Goal: Find specific page/section: Find specific page/section

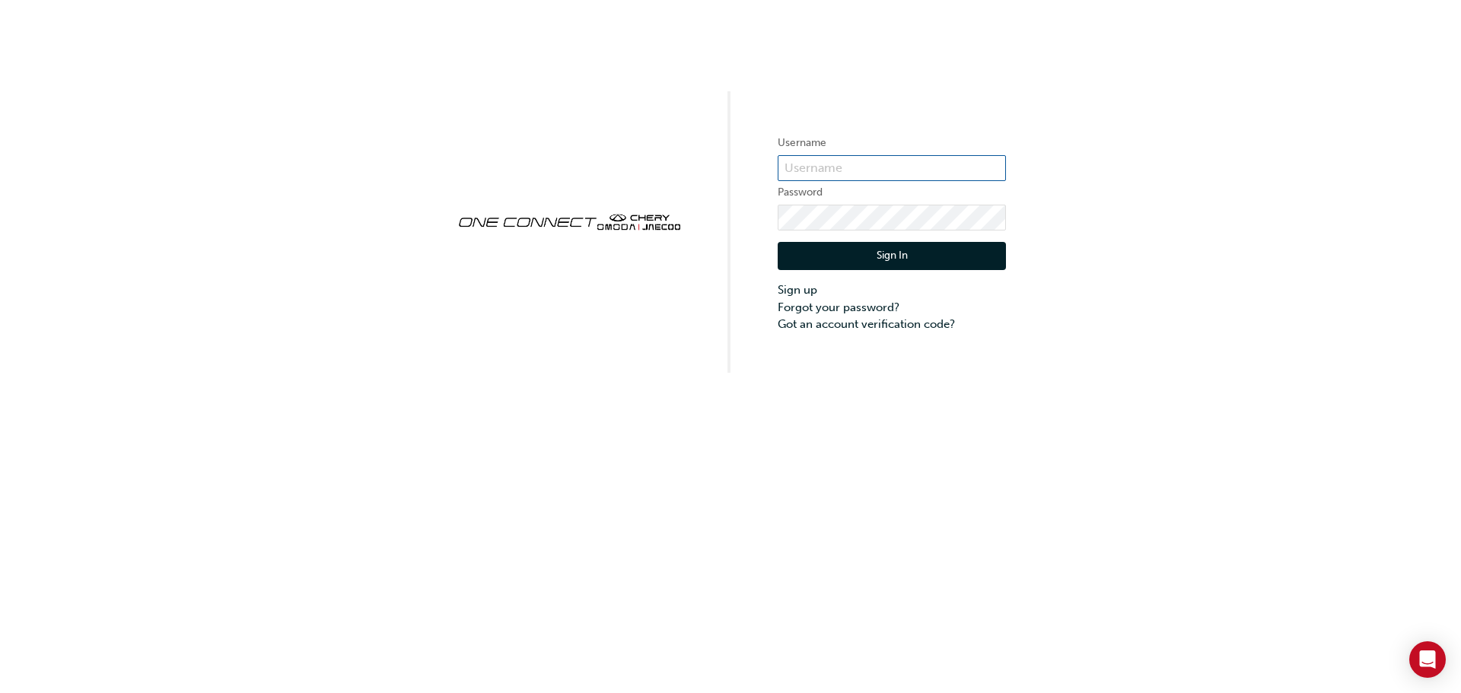
type input "CHAU1455"
click at [844, 246] on button "Sign In" at bounding box center [892, 256] width 228 height 29
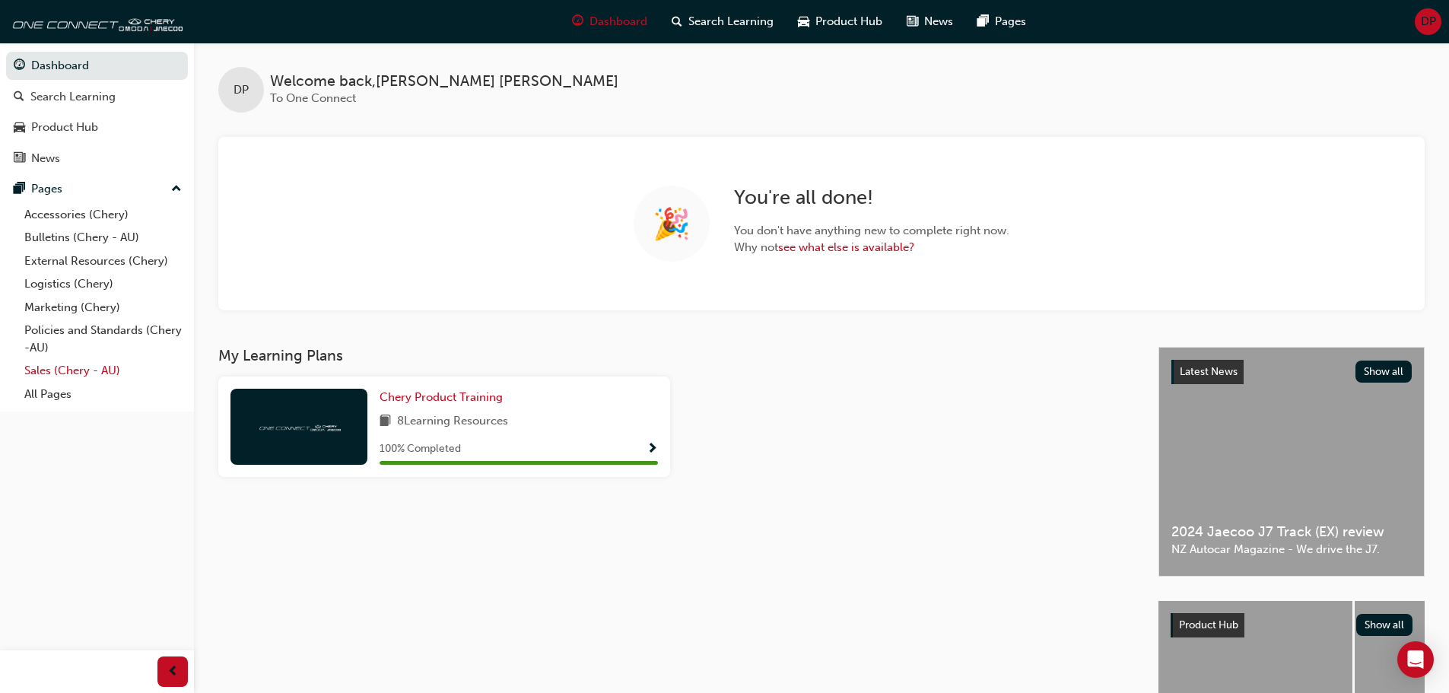
click at [94, 367] on link "Sales (Chery - AU)" at bounding box center [103, 371] width 170 height 24
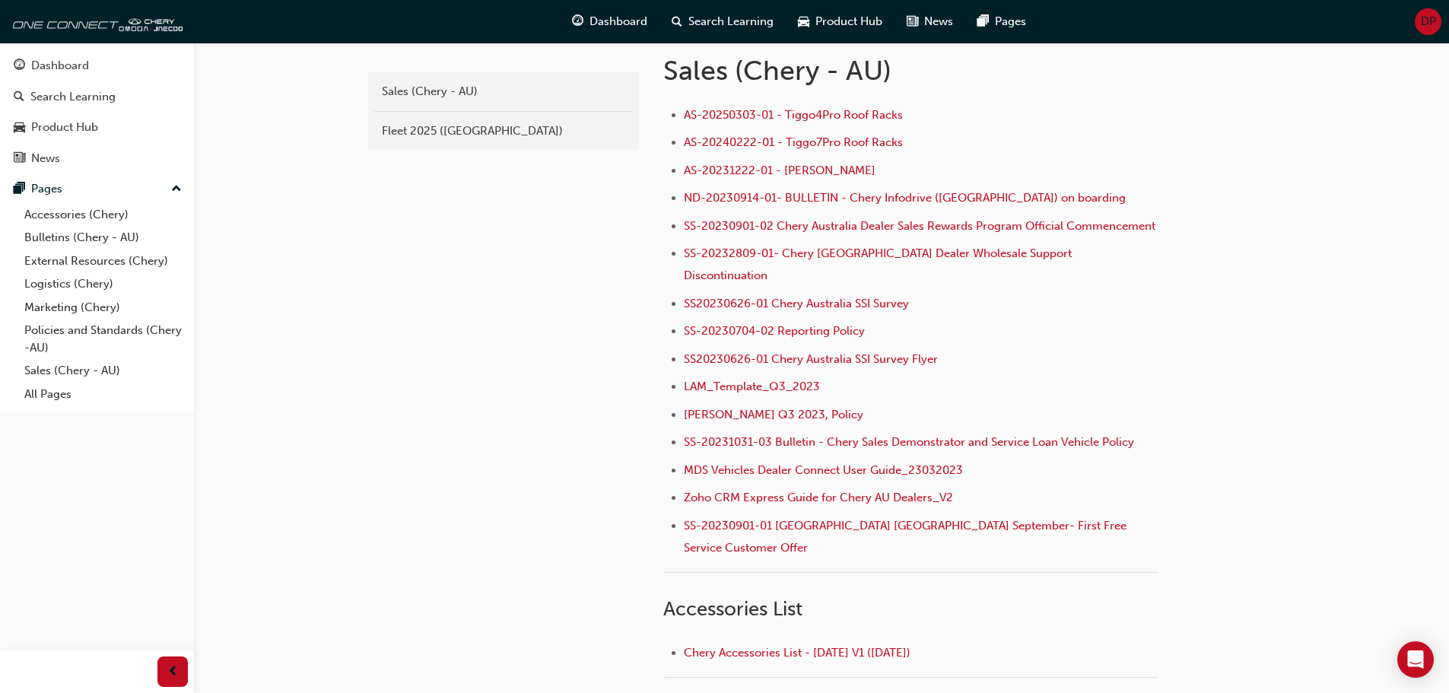
scroll to position [113, 0]
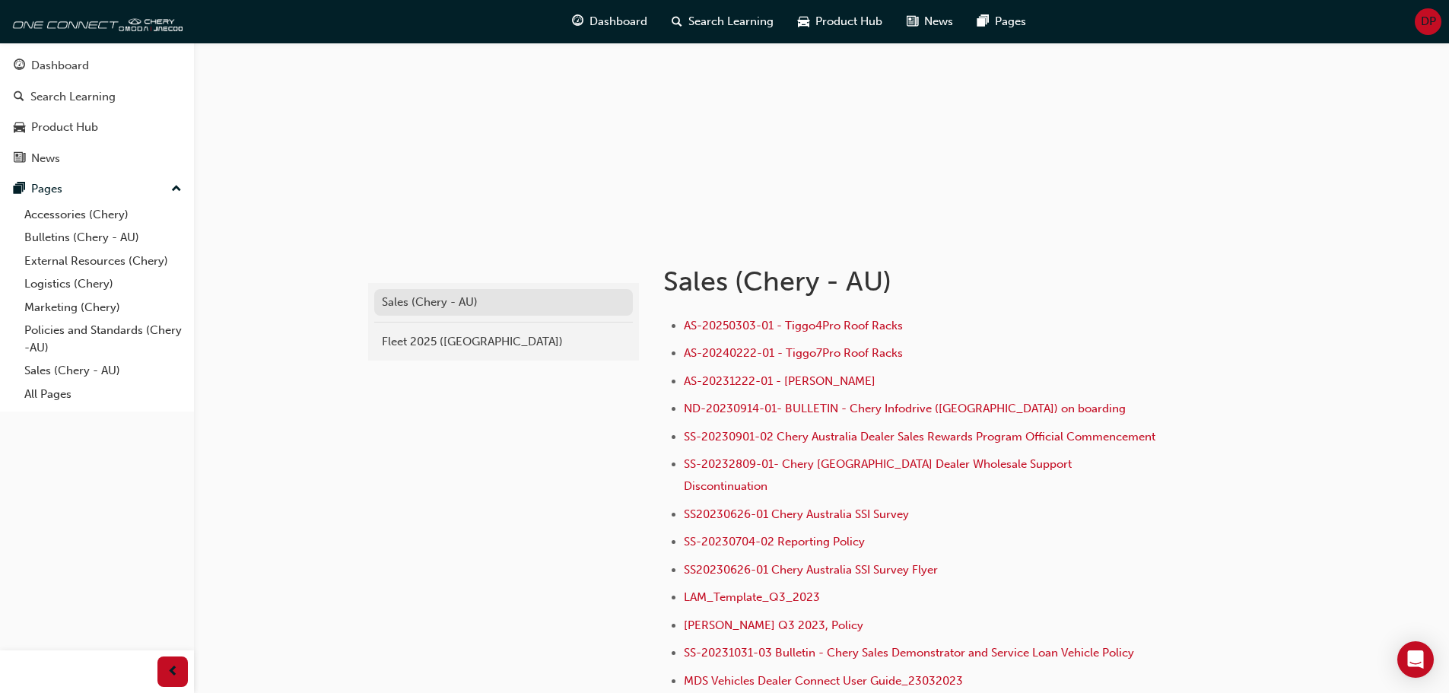
click at [460, 307] on div "Sales (Chery - AU)" at bounding box center [503, 302] width 243 height 17
click at [460, 338] on div "Fleet 2025 (Chery)" at bounding box center [503, 341] width 243 height 17
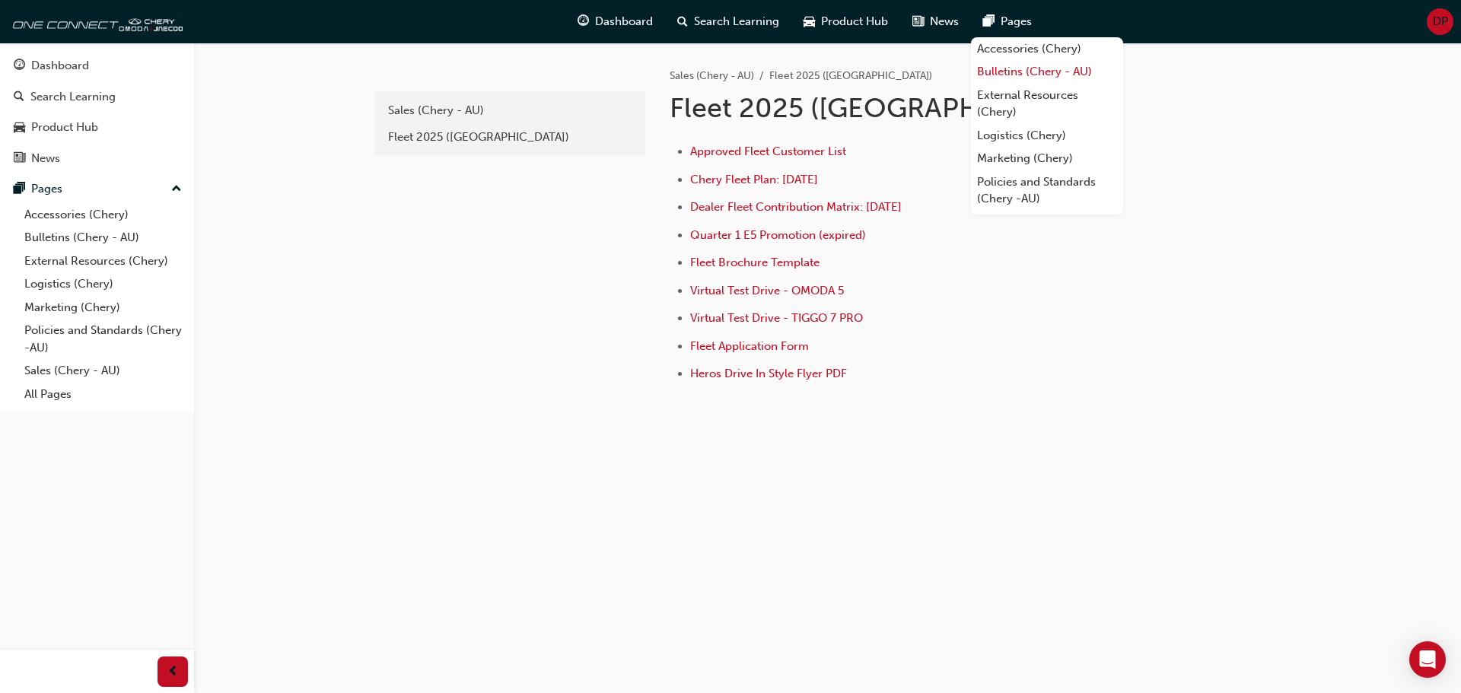
click at [1019, 73] on link "Bulletins (Chery - AU)" at bounding box center [1047, 72] width 152 height 24
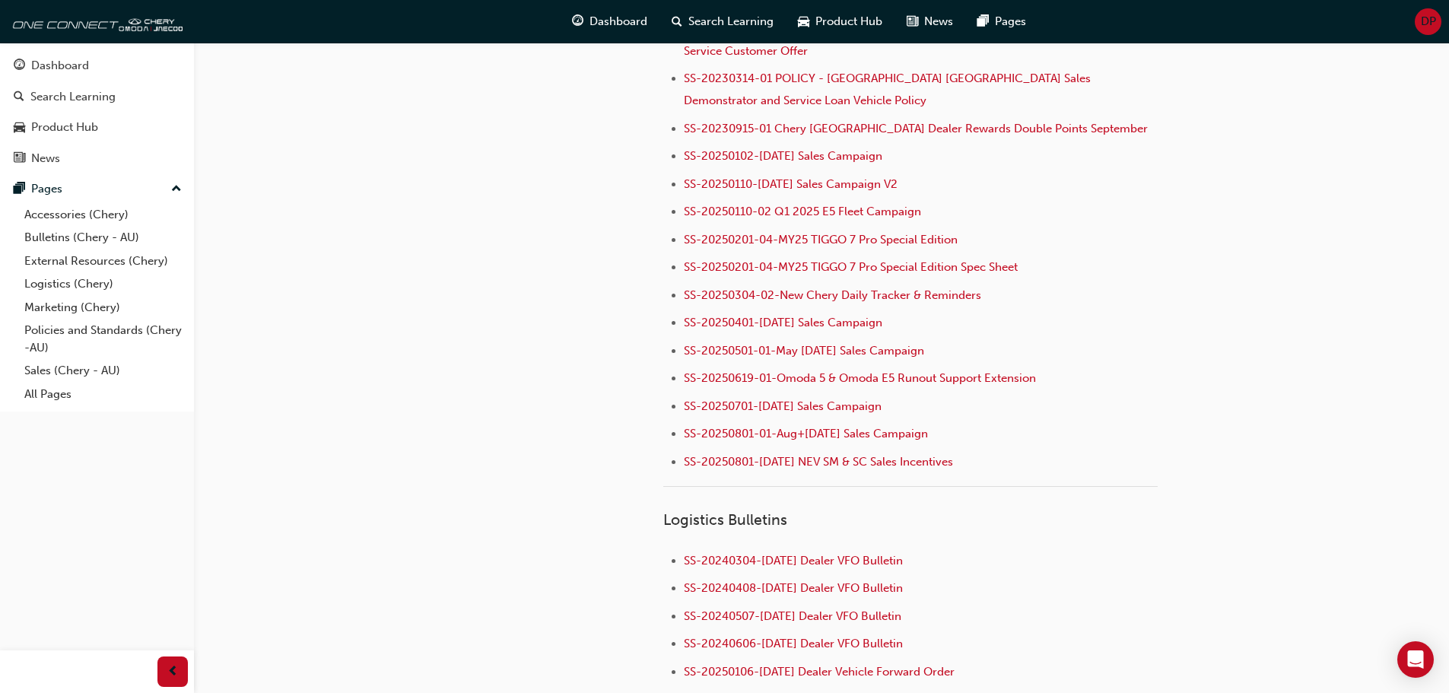
scroll to position [1674, 0]
click at [742, 456] on span "SS-20250801-[DATE] NEV SM & SC Sales Incentives" at bounding box center [818, 463] width 269 height 14
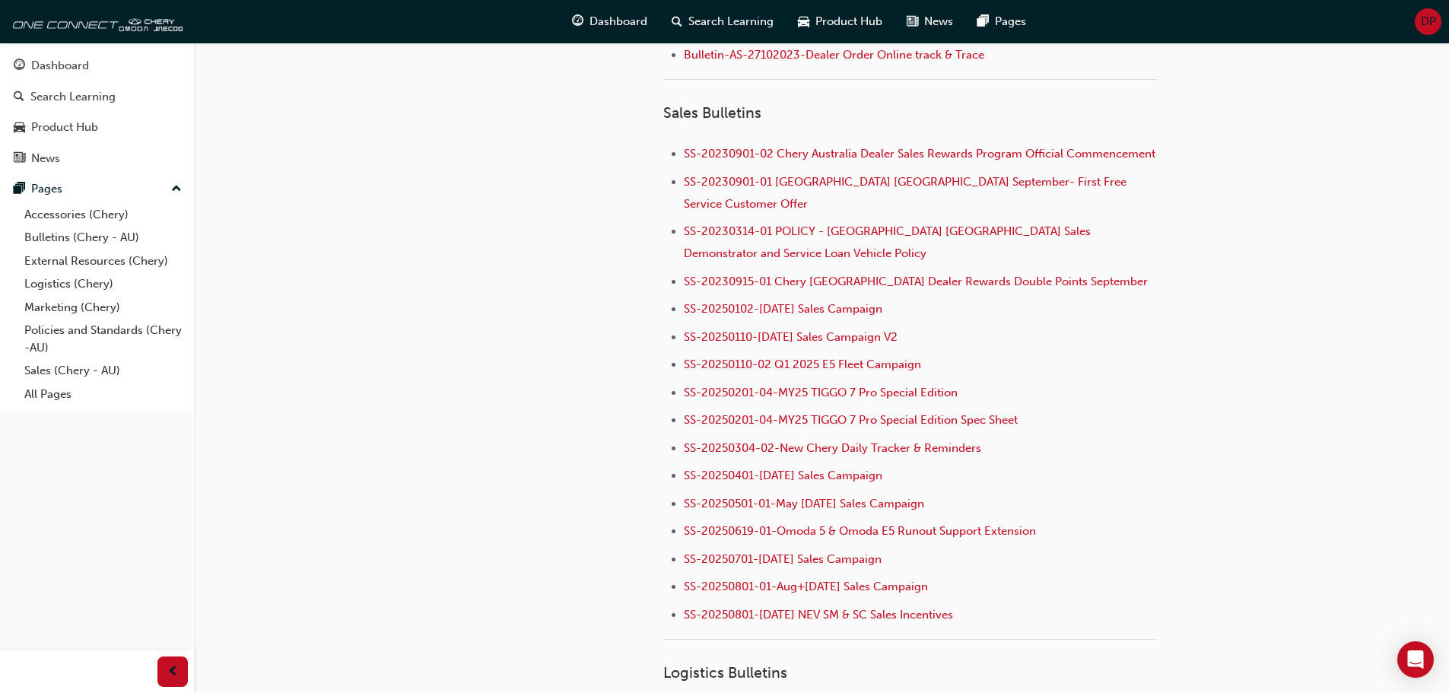
scroll to position [1598, 0]
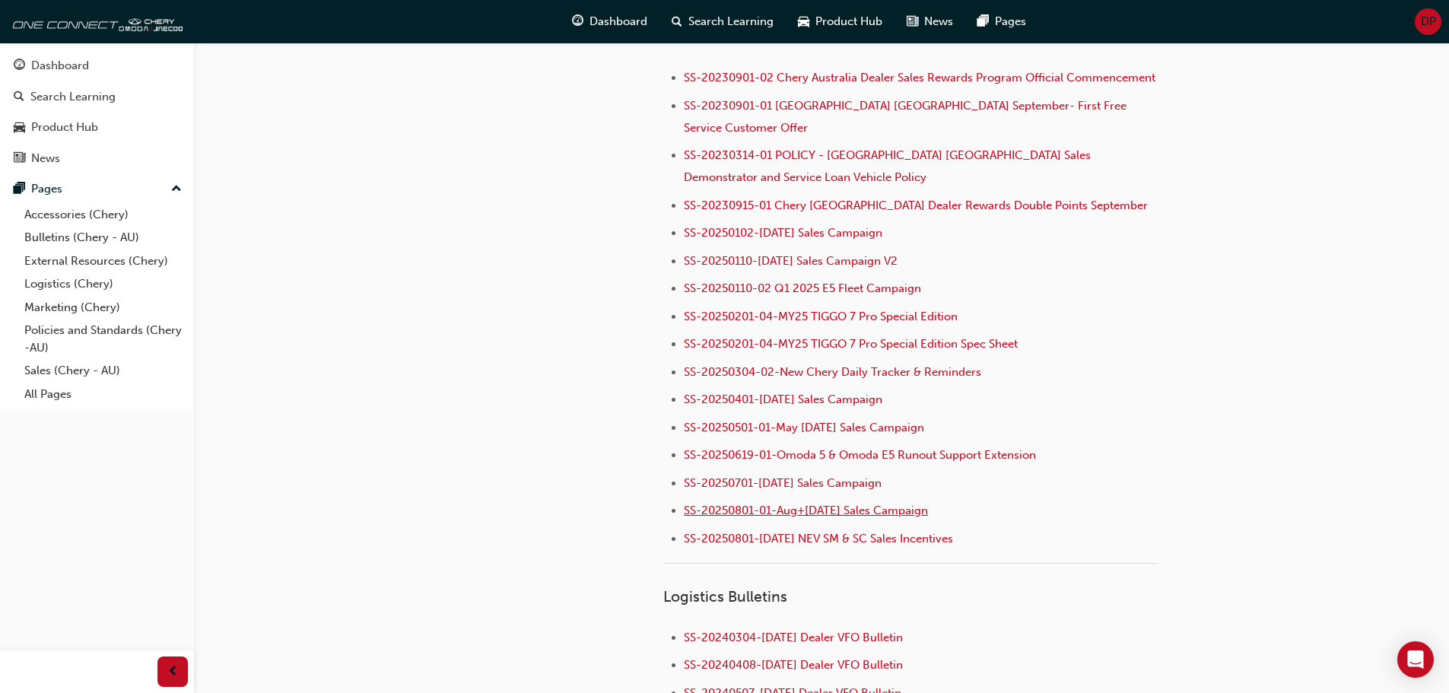
click at [876, 504] on span "SS-20250801-01-Aug+[DATE] Sales Campaign" at bounding box center [806, 511] width 244 height 14
